Goal: Find specific page/section: Find specific page/section

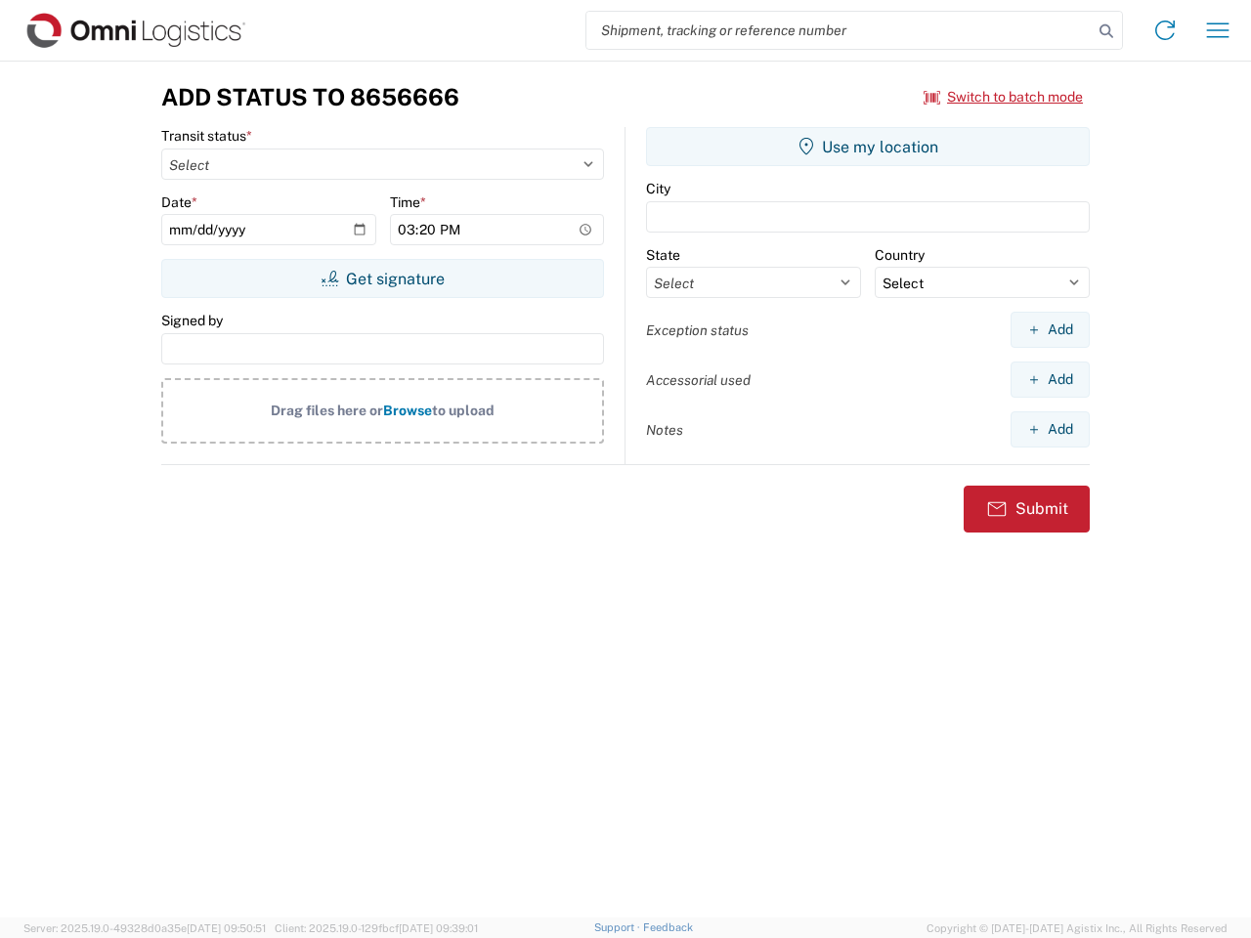
click at [839, 30] on input "search" at bounding box center [839, 30] width 506 height 37
click at [1106, 31] on icon at bounding box center [1105, 31] width 27 height 27
click at [1165, 30] on icon at bounding box center [1164, 30] width 31 height 31
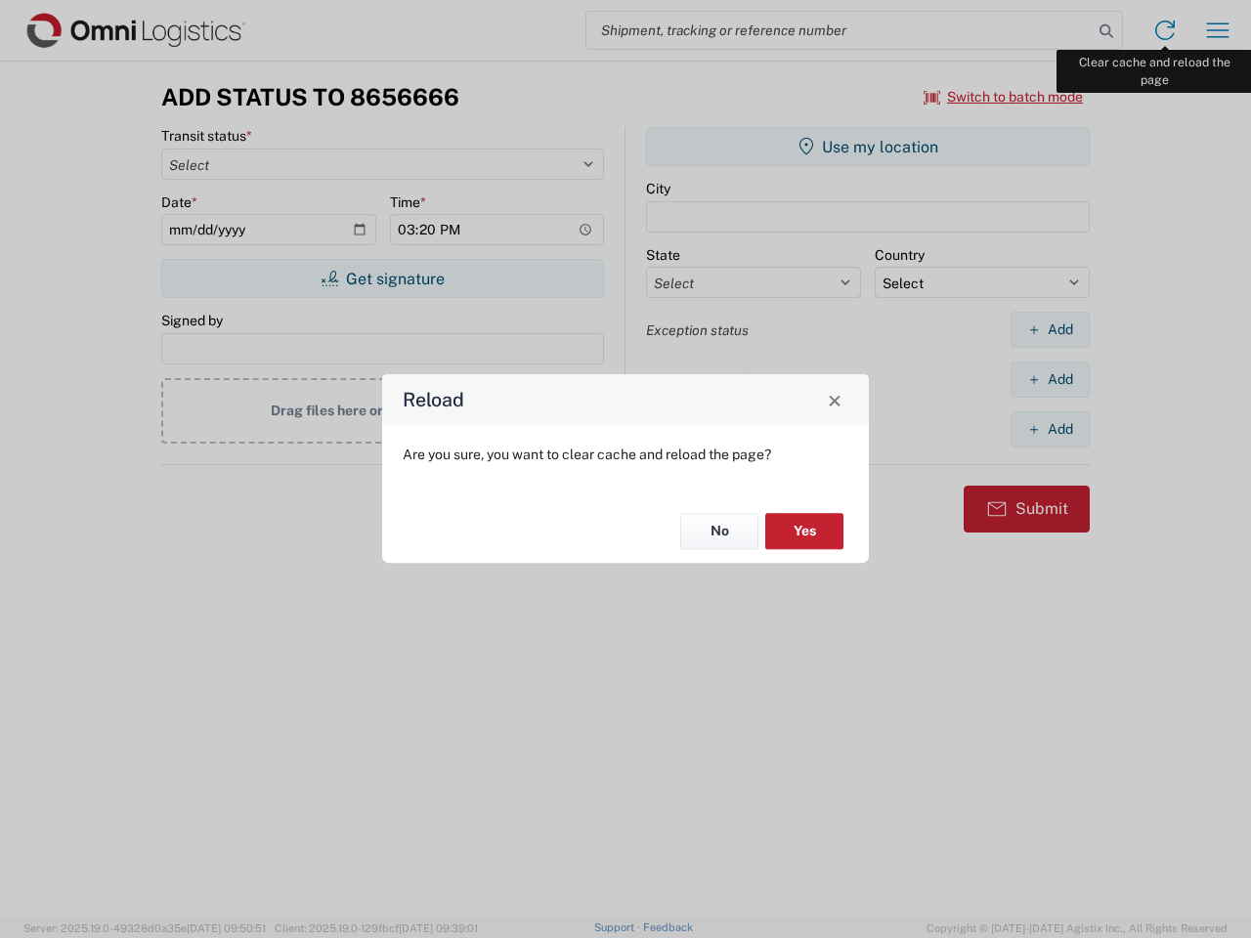
click at [1217, 30] on div "Reload Are you sure, you want to clear cache and reload the page? No Yes" at bounding box center [625, 469] width 1251 height 938
click at [1003, 97] on div "Reload Are you sure, you want to clear cache and reload the page? No Yes" at bounding box center [625, 469] width 1251 height 938
click at [382, 278] on div "Reload Are you sure, you want to clear cache and reload the page? No Yes" at bounding box center [625, 469] width 1251 height 938
click at [868, 147] on div "Reload Are you sure, you want to clear cache and reload the page? No Yes" at bounding box center [625, 469] width 1251 height 938
click at [1049, 329] on div "Reload Are you sure, you want to clear cache and reload the page? No Yes" at bounding box center [625, 469] width 1251 height 938
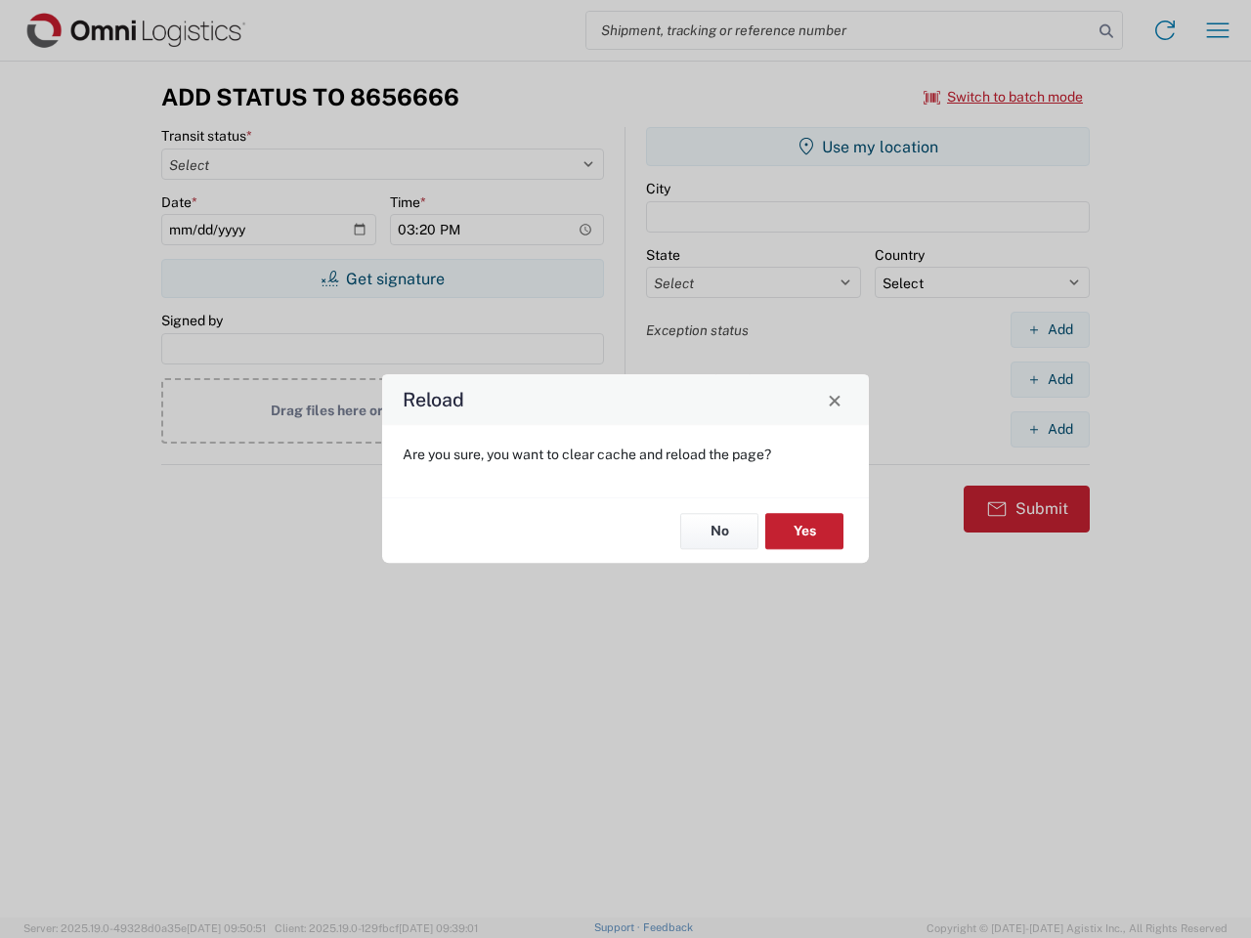
click at [1049, 379] on div "Reload Are you sure, you want to clear cache and reload the page? No Yes" at bounding box center [625, 469] width 1251 height 938
click at [1049, 429] on div "Reload Are you sure, you want to clear cache and reload the page? No Yes" at bounding box center [625, 469] width 1251 height 938
